Goal: Check status: Check status

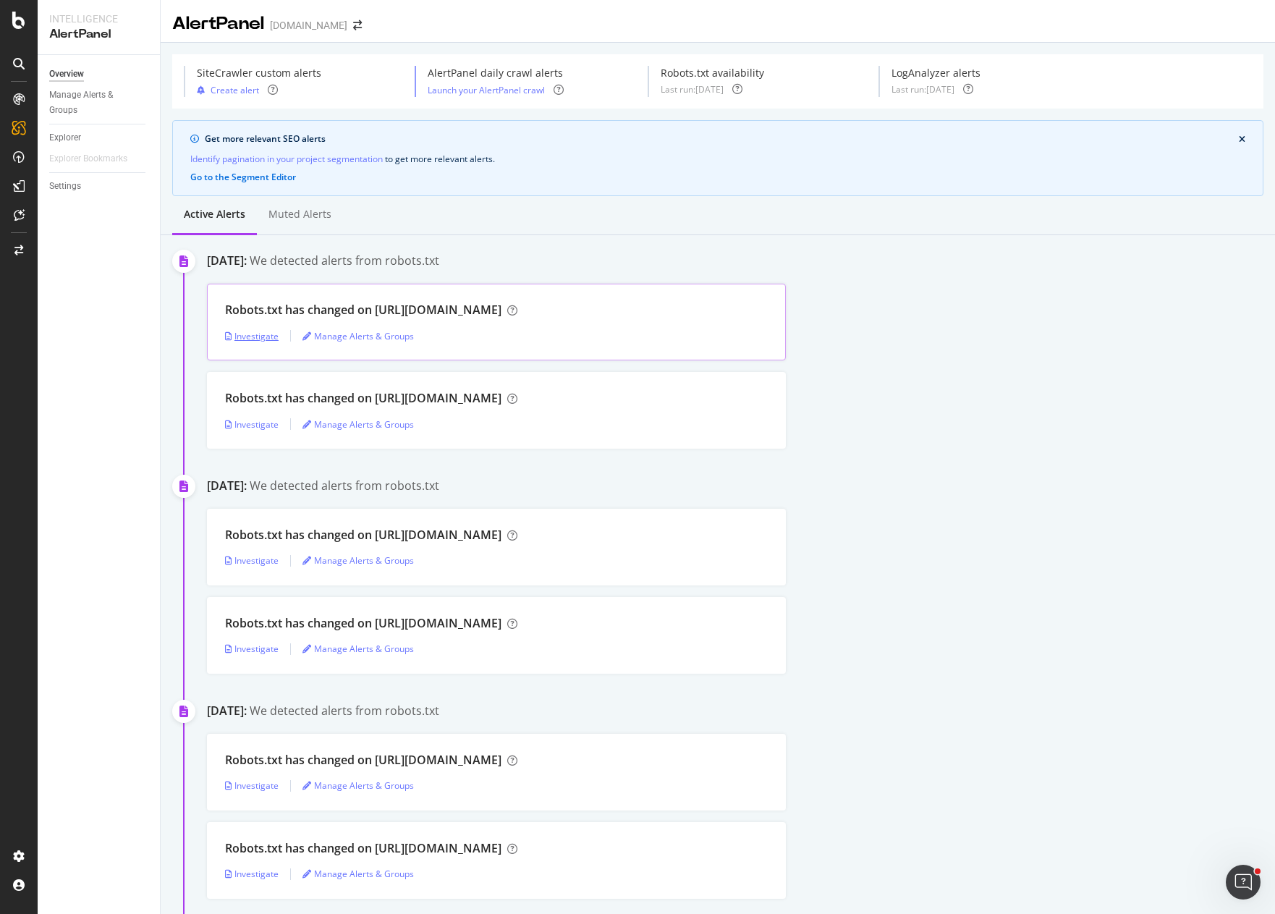
click at [258, 338] on div "Investigate" at bounding box center [252, 336] width 54 height 12
